Goal: Find specific page/section: Find specific page/section

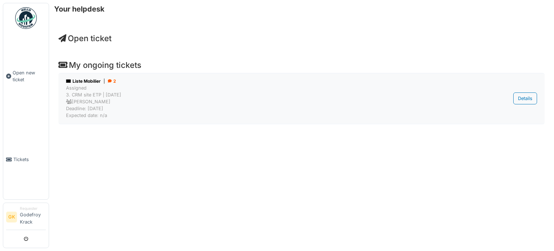
click at [86, 78] on div "Liste Mobilier | 2" at bounding box center [264, 81] width 396 height 6
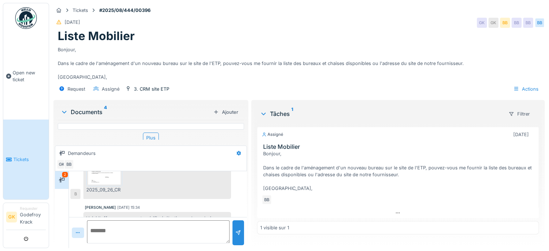
scroll to position [462, 0]
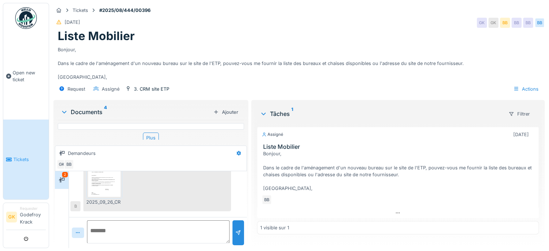
click at [116, 179] on img at bounding box center [104, 178] width 32 height 36
